Goal: Complete application form

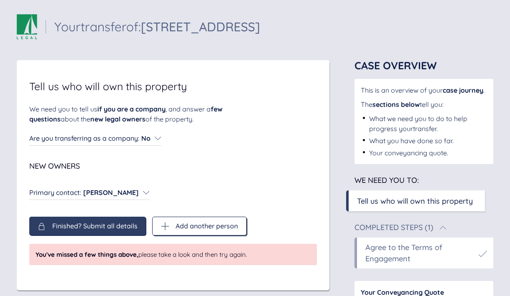
scroll to position [3, 0]
click at [199, 227] on span "Add another person" at bounding box center [207, 226] width 62 height 8
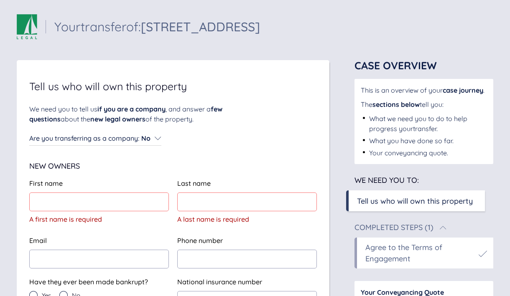
type input "*"
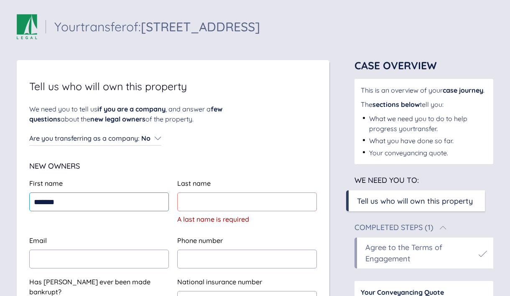
type input "******"
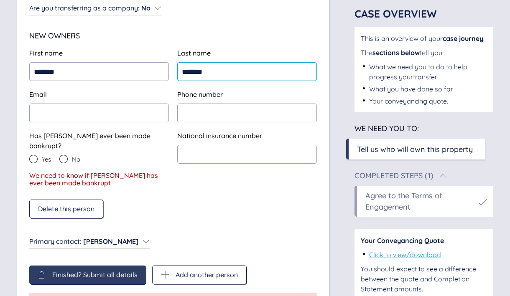
scroll to position [133, 0]
type input "*******"
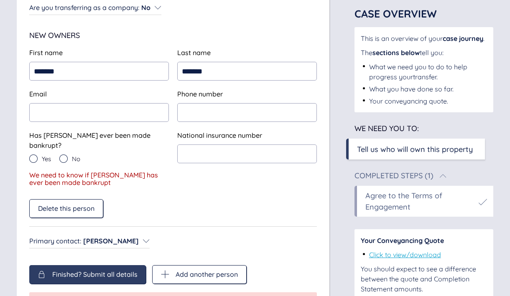
click at [63, 155] on icon at bounding box center [63, 159] width 8 height 8
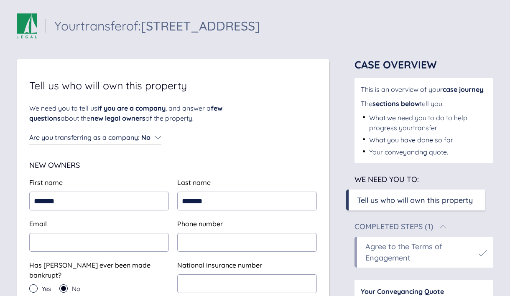
scroll to position [0, 0]
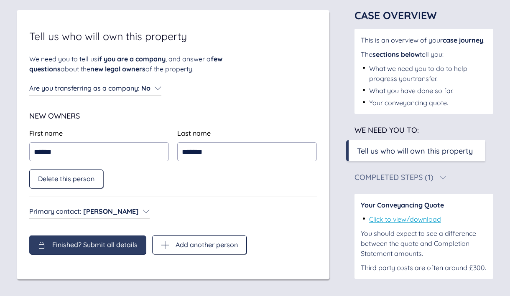
scroll to position [59, 0]
click at [77, 241] on span "Finished? Submit all details" at bounding box center [94, 245] width 85 height 8
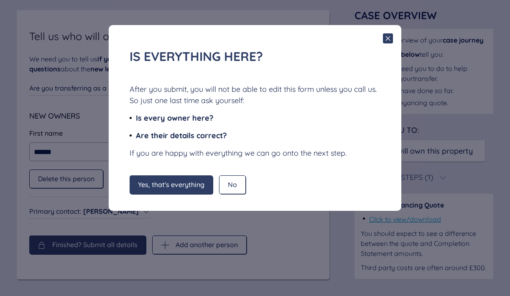
click at [176, 185] on span "Yes, that's everything" at bounding box center [171, 185] width 66 height 8
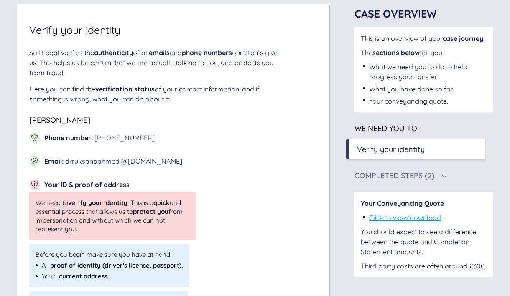
click at [160, 163] on div "Email : drruksanaahmed @gmail.com" at bounding box center [112, 161] width 167 height 11
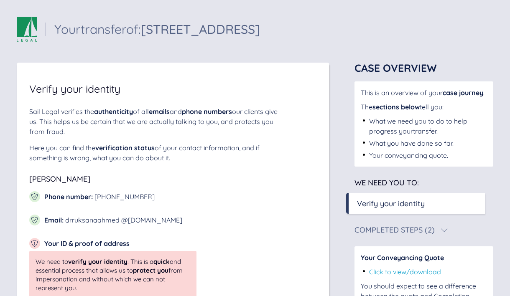
scroll to position [0, 0]
click at [36, 220] on icon at bounding box center [34, 220] width 7 height 7
